Goal: Find specific page/section: Find specific page/section

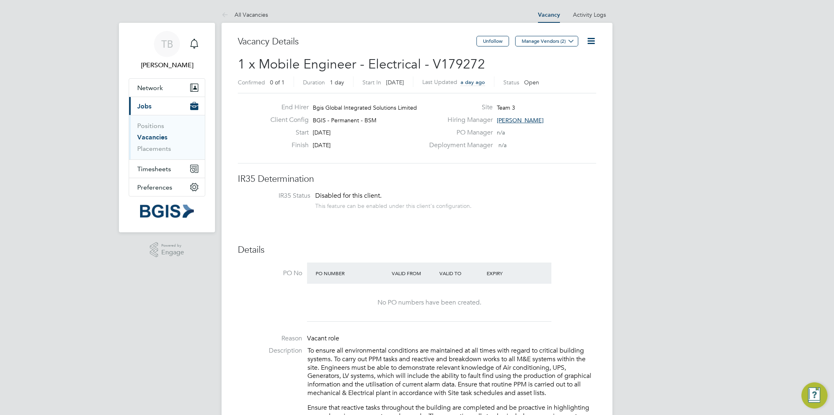
click at [163, 138] on link "Vacancies" at bounding box center [152, 137] width 30 height 8
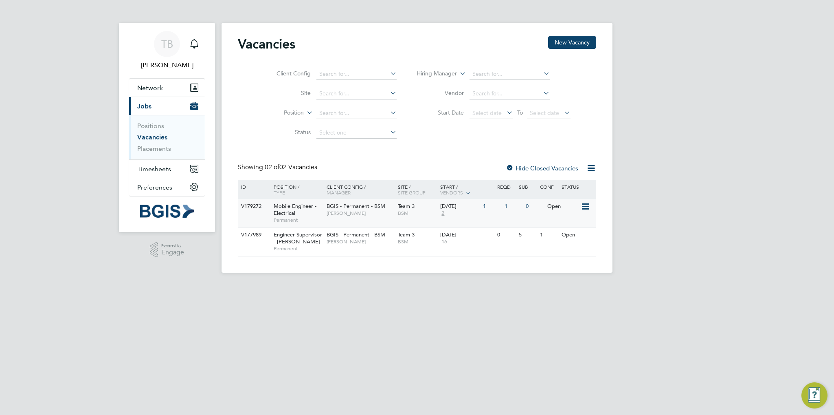
click at [279, 209] on span "Mobile Engineer - Electrical" at bounding box center [295, 209] width 43 height 14
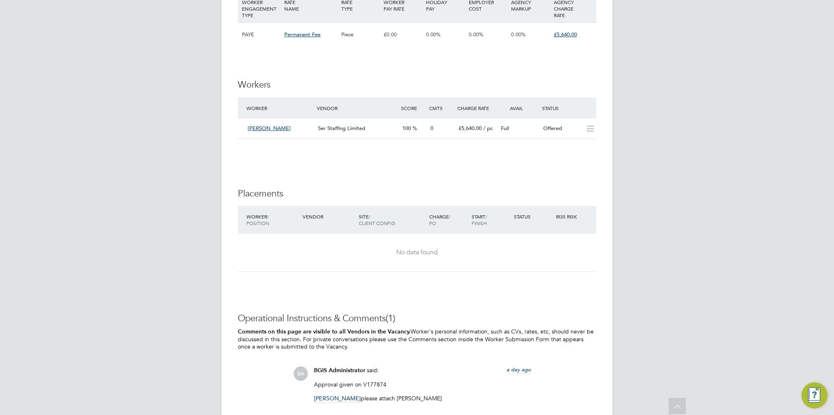
scroll to position [1018, 0]
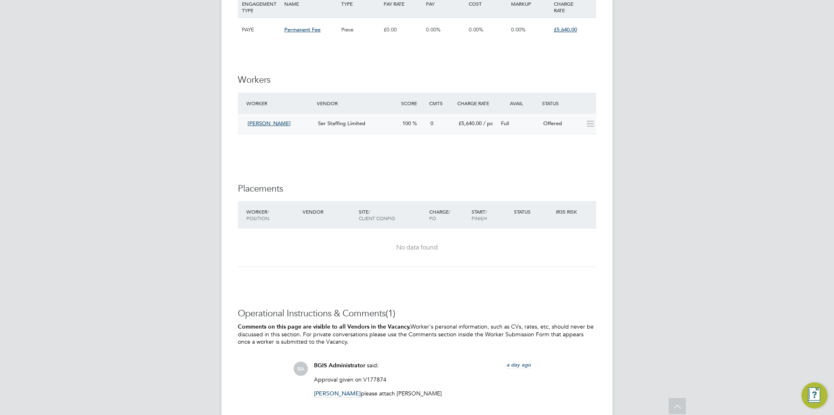
click at [335, 122] on span "Ser Staffing Limited" at bounding box center [341, 123] width 47 height 7
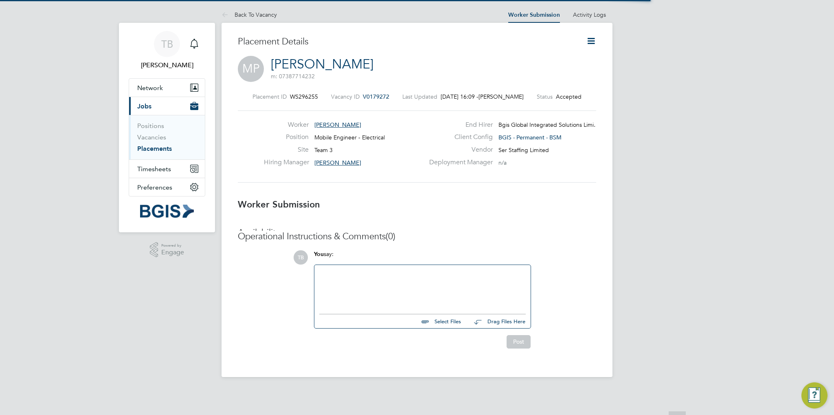
scroll to position [4, 4]
